Goal: Task Accomplishment & Management: Complete application form

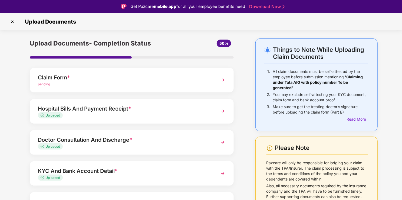
click at [162, 84] on div "pending" at bounding box center [124, 84] width 172 height 5
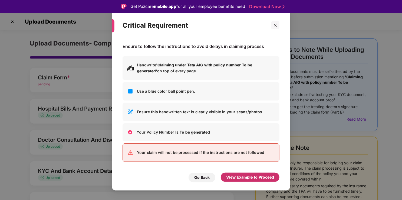
click at [248, 180] on div "View Example to Proceed" at bounding box center [250, 176] width 59 height 9
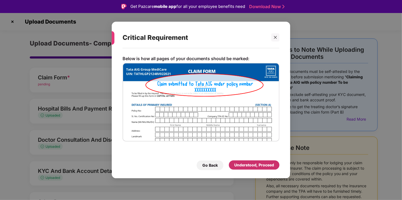
click at [247, 165] on div "Understood, Proceed" at bounding box center [254, 165] width 40 height 6
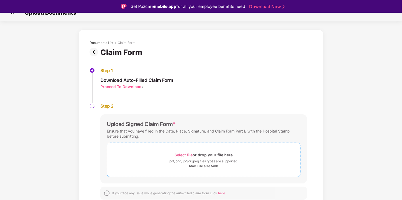
scroll to position [13, 0]
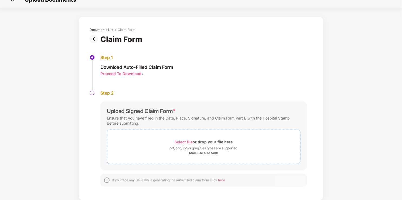
click at [179, 141] on span "Select file" at bounding box center [184, 141] width 18 height 5
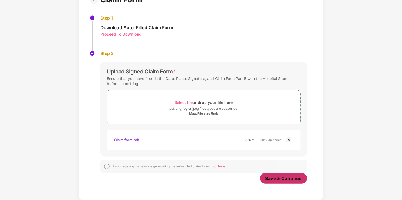
scroll to position [48, 0]
click at [281, 180] on span "Save & Continue" at bounding box center [283, 178] width 37 height 6
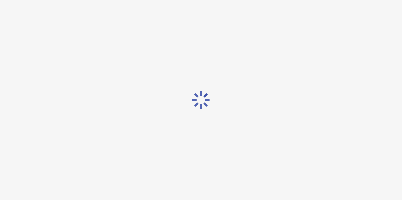
scroll to position [0, 0]
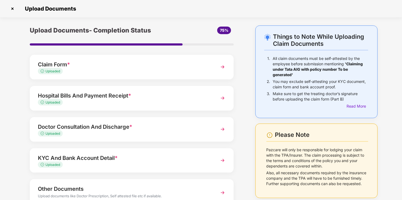
click at [173, 97] on div "Hospital Bills And Payment Receipt *" at bounding box center [124, 95] width 172 height 9
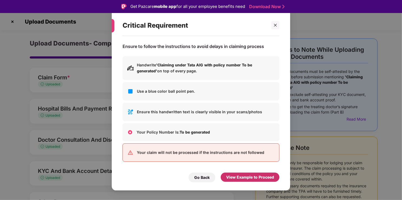
click at [244, 177] on div "View Example to Proceed" at bounding box center [250, 177] width 48 height 6
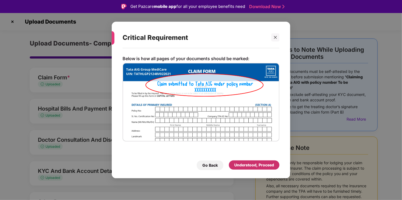
click at [255, 163] on div "Understood, Proceed" at bounding box center [254, 165] width 40 height 6
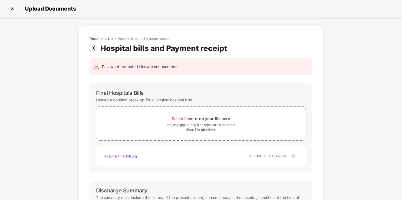
click at [93, 45] on img at bounding box center [95, 48] width 11 height 9
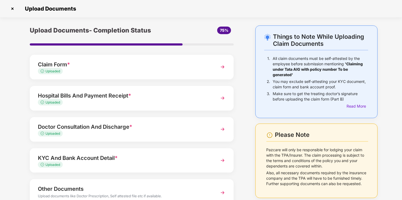
click at [105, 126] on div "Doctor Consultation And Discharge *" at bounding box center [124, 126] width 172 height 9
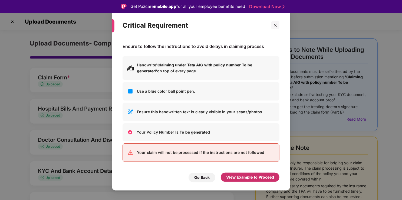
click at [238, 178] on div "View Example to Proceed" at bounding box center [250, 177] width 48 height 6
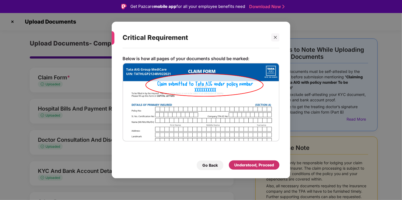
click at [250, 162] on div "Understood, Proceed" at bounding box center [254, 165] width 40 height 6
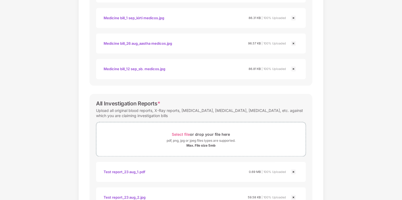
scroll to position [688, 0]
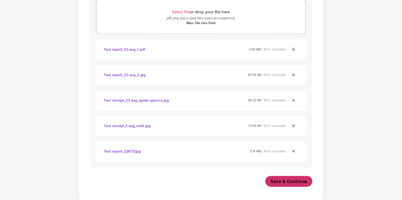
click at [273, 179] on span "Save & Continue" at bounding box center [289, 181] width 37 height 6
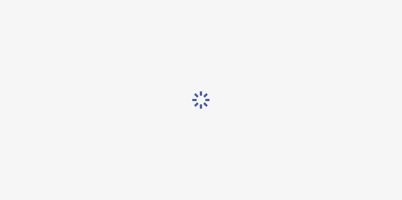
scroll to position [0, 0]
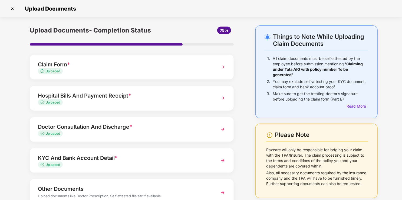
click at [84, 161] on div "KYC And Bank Account Detail *" at bounding box center [124, 157] width 172 height 9
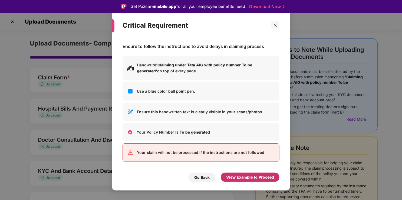
click at [260, 177] on div "View Example to Proceed" at bounding box center [250, 177] width 48 height 6
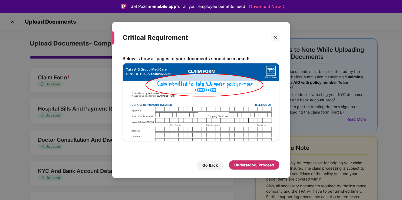
click at [253, 164] on div "Understood, Proceed" at bounding box center [254, 165] width 40 height 6
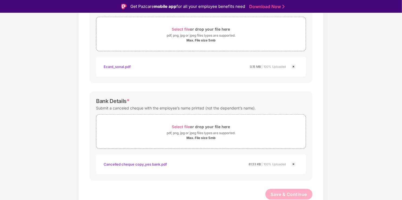
scroll to position [13, 0]
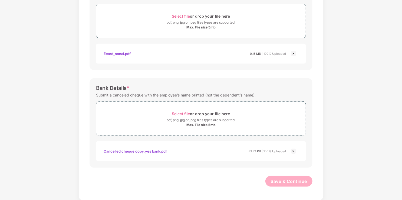
click at [293, 151] on img at bounding box center [293, 151] width 6 height 6
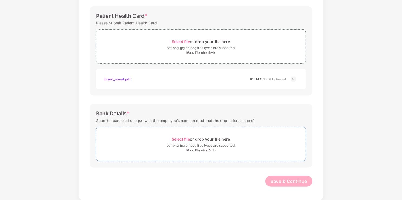
scroll to position [200, 0]
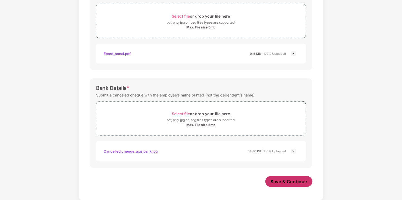
click at [290, 182] on span "Save & Continue" at bounding box center [289, 181] width 37 height 6
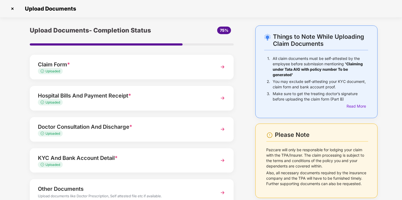
scroll to position [39, 0]
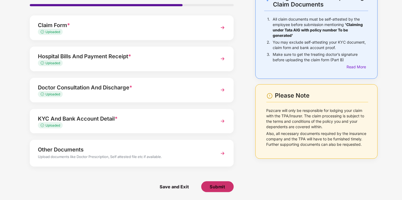
click at [222, 185] on span "Submit" at bounding box center [217, 186] width 15 height 6
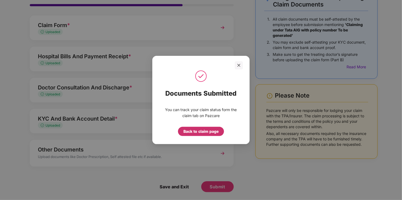
click at [199, 130] on div "Back to claim page" at bounding box center [200, 131] width 35 height 6
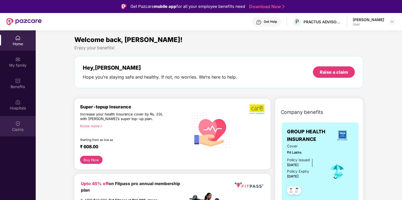
click at [9, 126] on div "Claims" at bounding box center [18, 126] width 36 height 20
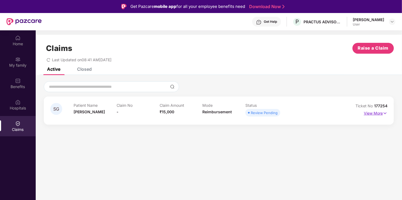
click at [379, 112] on p "View More" at bounding box center [376, 112] width 24 height 7
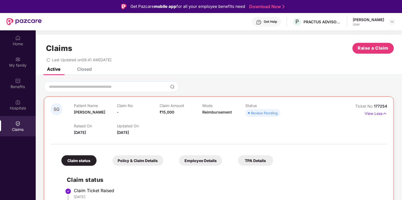
click at [75, 71] on div "Closed" at bounding box center [80, 68] width 23 height 5
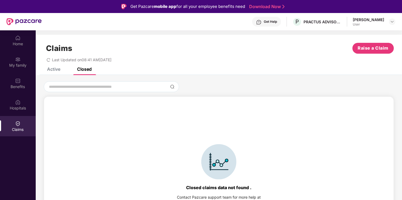
click at [57, 70] on div "Active" at bounding box center [53, 68] width 13 height 5
